Goal: Transaction & Acquisition: Purchase product/service

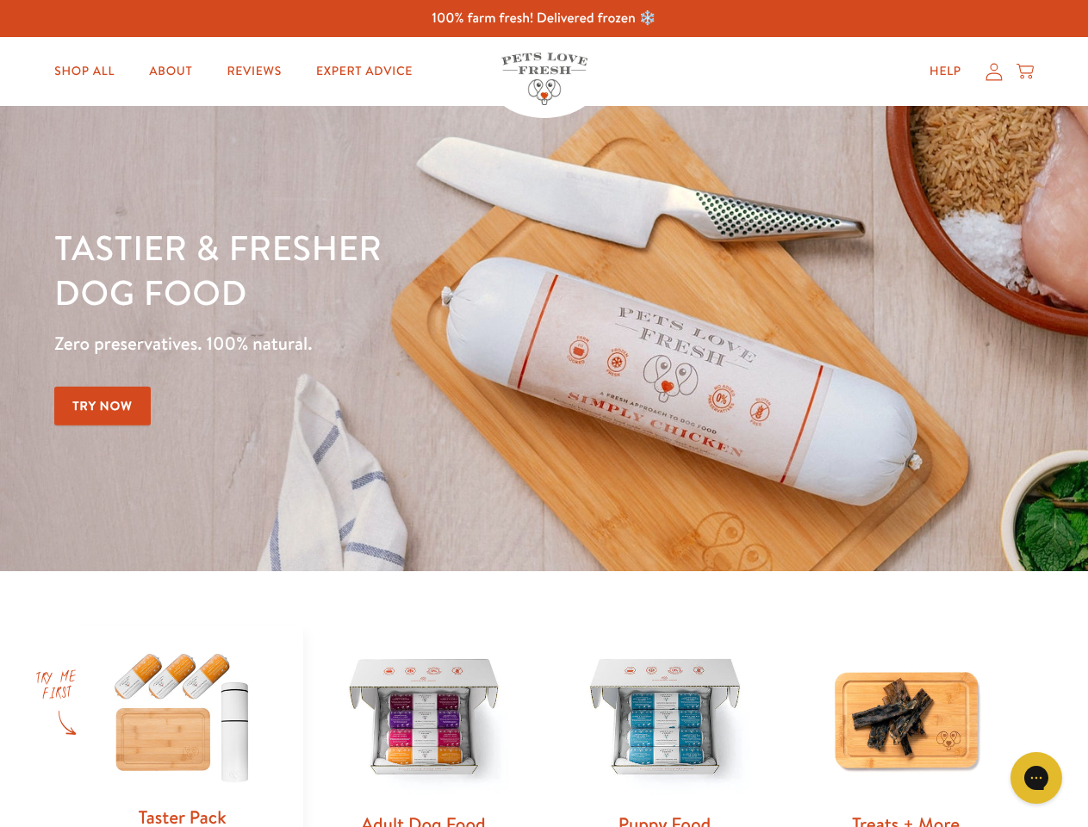
click at [543, 413] on div "Tastier & fresher dog food Zero preservatives. 100% natural. Try Now" at bounding box center [380, 338] width 653 height 227
click at [1036, 778] on icon "Gorgias live chat" at bounding box center [1036, 777] width 16 height 16
